Goal: Transaction & Acquisition: Purchase product/service

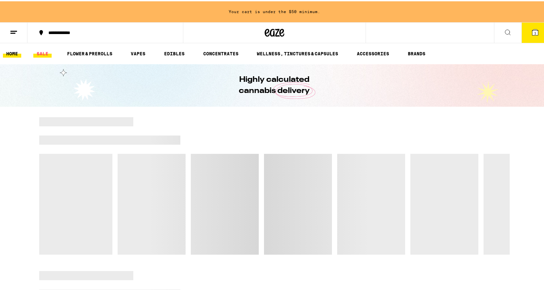
click at [48, 53] on link "SALE" at bounding box center [42, 52] width 18 height 8
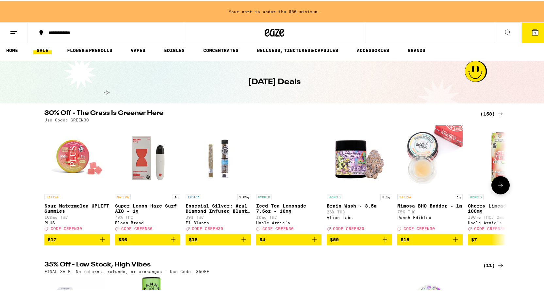
scroll to position [163, 0]
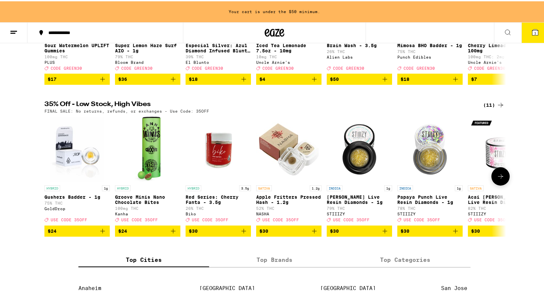
click at [497, 179] on icon at bounding box center [501, 175] width 8 height 8
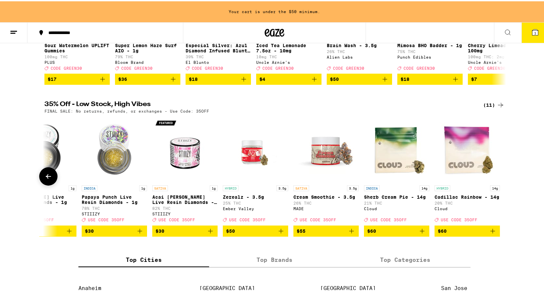
scroll to position [0, 316]
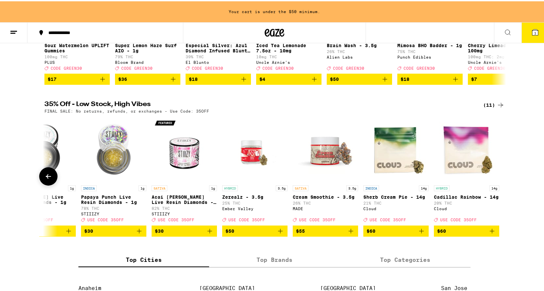
click at [501, 175] on button at bounding box center [501, 175] width 0 height 0
